Goal: Find specific page/section: Find specific page/section

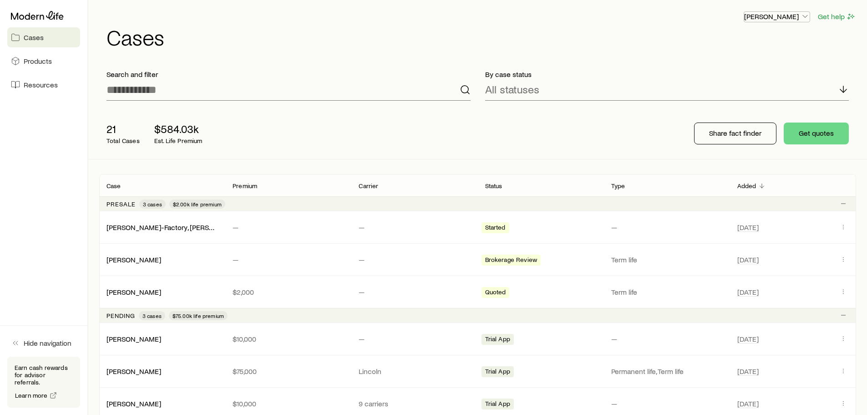
click at [794, 15] on p "[PERSON_NAME]" at bounding box center [777, 16] width 66 height 9
click at [767, 60] on span "Commission schedule" at bounding box center [757, 61] width 70 height 9
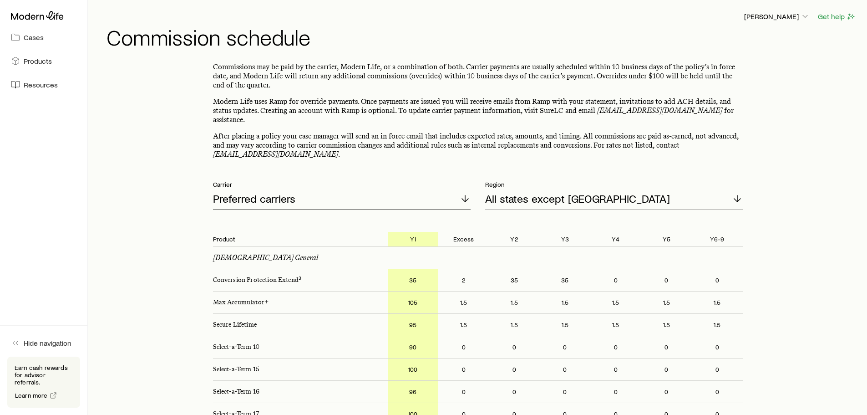
click at [460, 193] on icon at bounding box center [465, 198] width 11 height 11
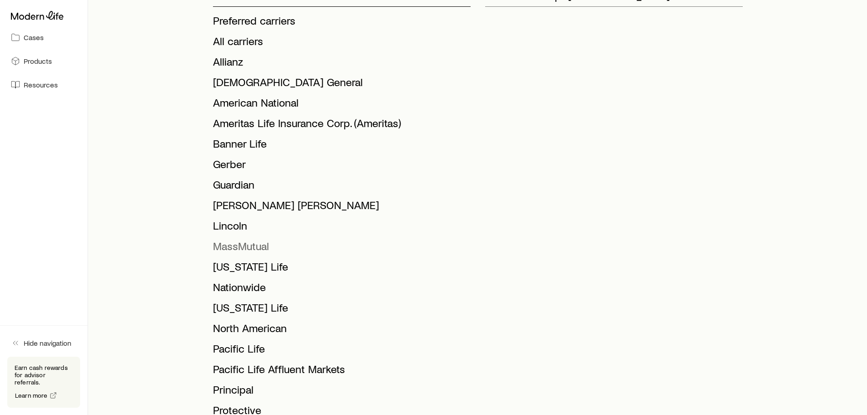
scroll to position [182, 0]
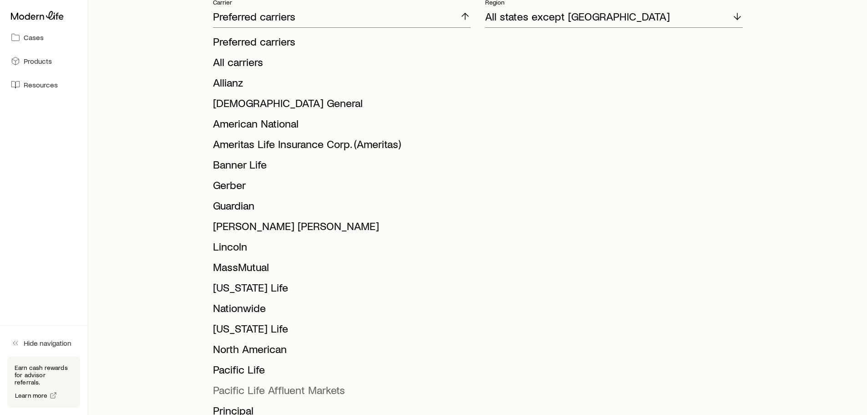
click at [264, 386] on span "Pacific Life Affluent Markets" at bounding box center [279, 389] width 132 height 13
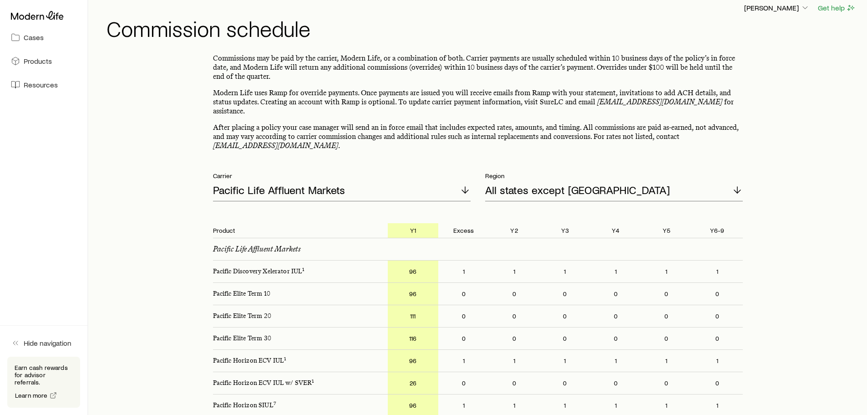
scroll to position [0, 0]
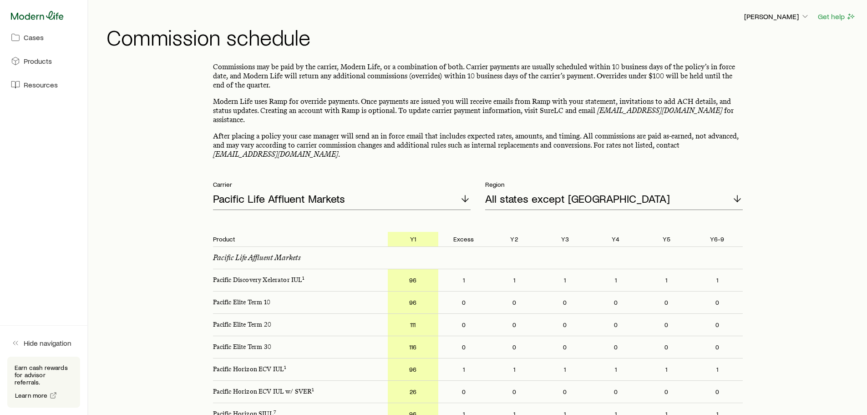
click at [45, 17] on icon at bounding box center [37, 15] width 53 height 9
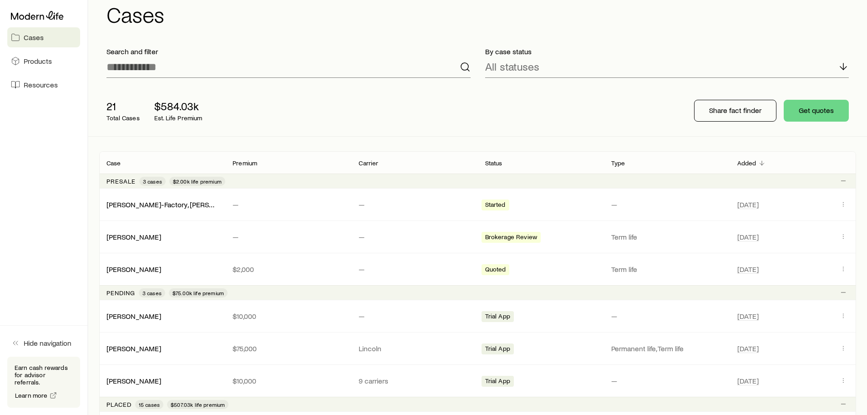
scroll to position [46, 0]
